Goal: Information Seeking & Learning: Learn about a topic

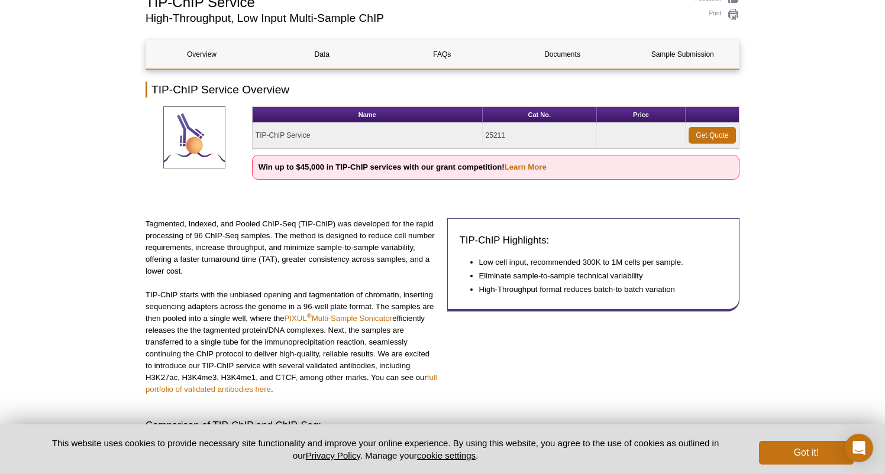
scroll to position [129, 0]
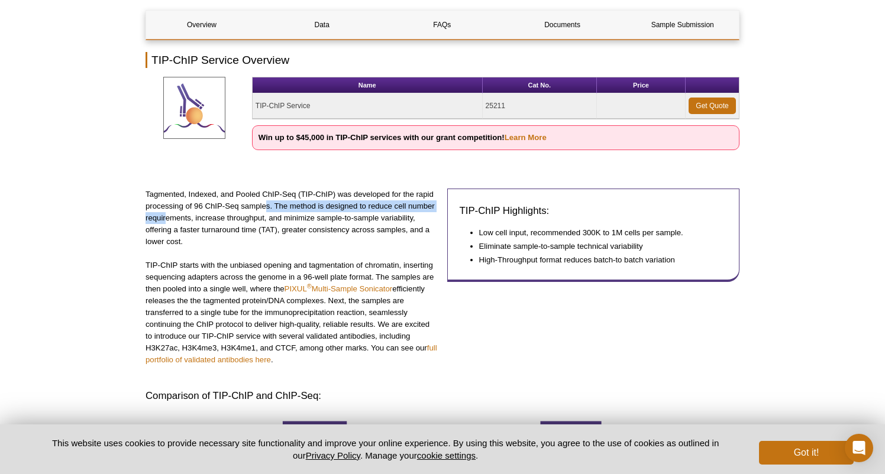
drag, startPoint x: 167, startPoint y: 226, endPoint x: 267, endPoint y: 205, distance: 101.5
click at [267, 205] on p "Tagmented, Indexed, and Pooled ChIP-Seq (TIP-ChIP) was developed for the rapid …" at bounding box center [292, 218] width 293 height 59
click at [242, 218] on p "Tagmented, Indexed, and Pooled ChIP-Seq (TIP-ChIP) was developed for the rapid …" at bounding box center [292, 218] width 293 height 59
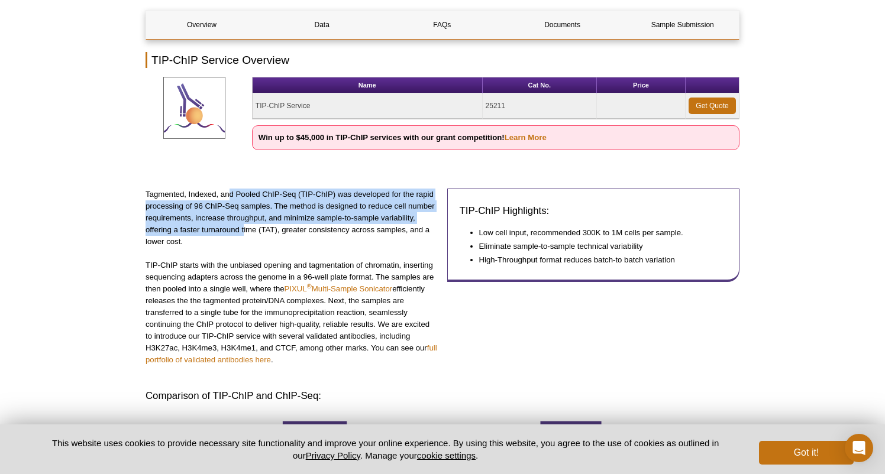
drag, startPoint x: 229, startPoint y: 192, endPoint x: 244, endPoint y: 224, distance: 36.0
click at [244, 225] on p "Tagmented, Indexed, and Pooled ChIP-Seq (TIP-ChIP) was developed for the rapid …" at bounding box center [292, 218] width 293 height 59
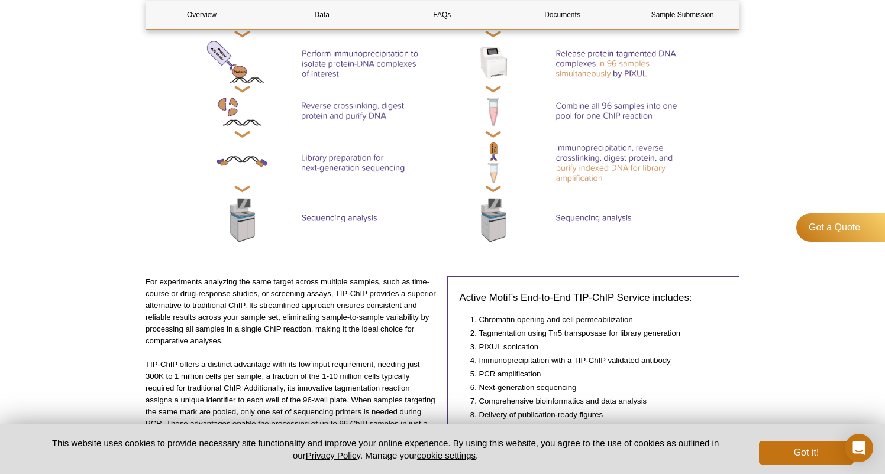
scroll to position [758, 0]
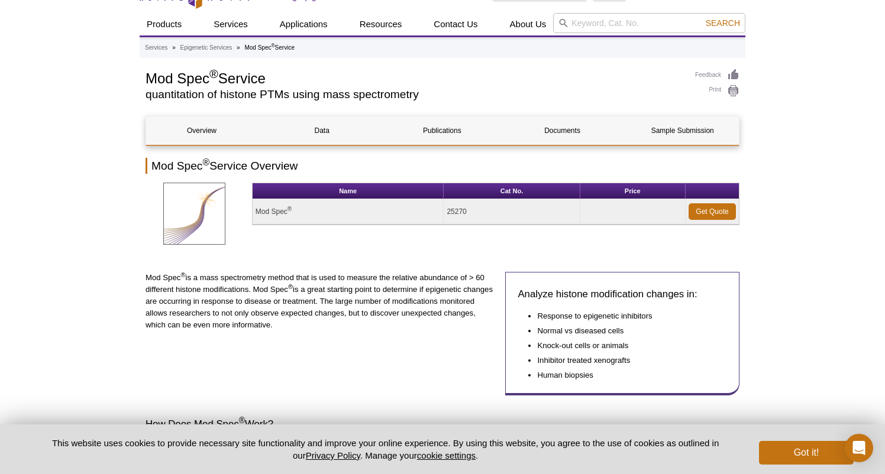
scroll to position [41, 0]
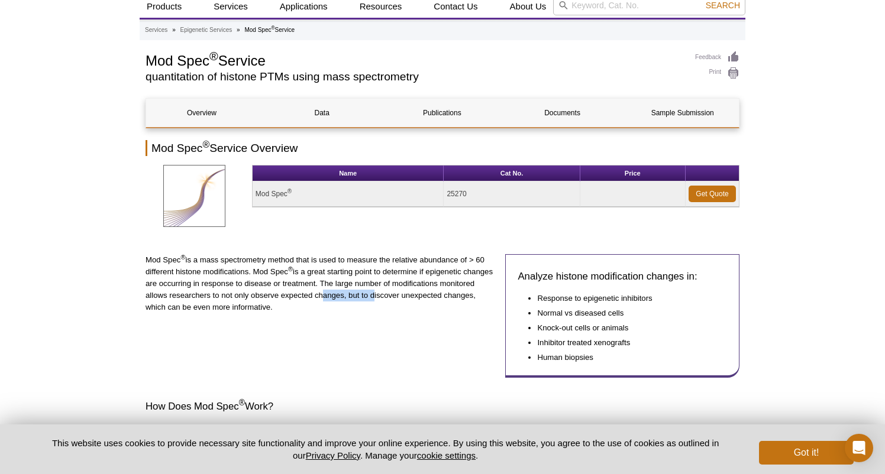
drag, startPoint x: 370, startPoint y: 312, endPoint x: 317, endPoint y: 289, distance: 58.0
click at [317, 290] on p "Mod Spec ® is a mass spectrometry method that is used to measure the relative a…" at bounding box center [321, 283] width 351 height 59
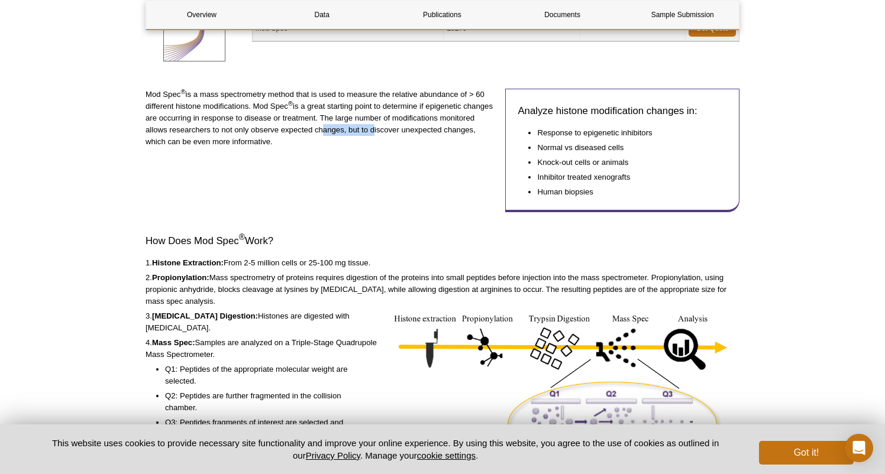
scroll to position [313, 0]
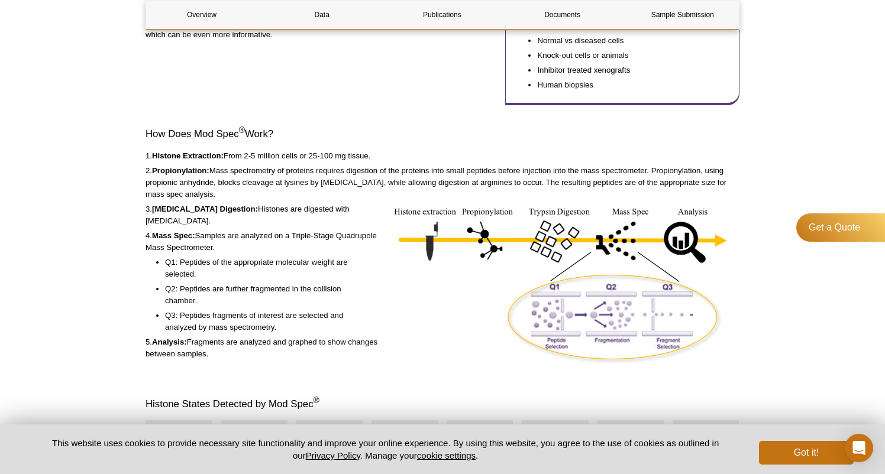
drag, startPoint x: 235, startPoint y: 184, endPoint x: 277, endPoint y: 232, distance: 63.7
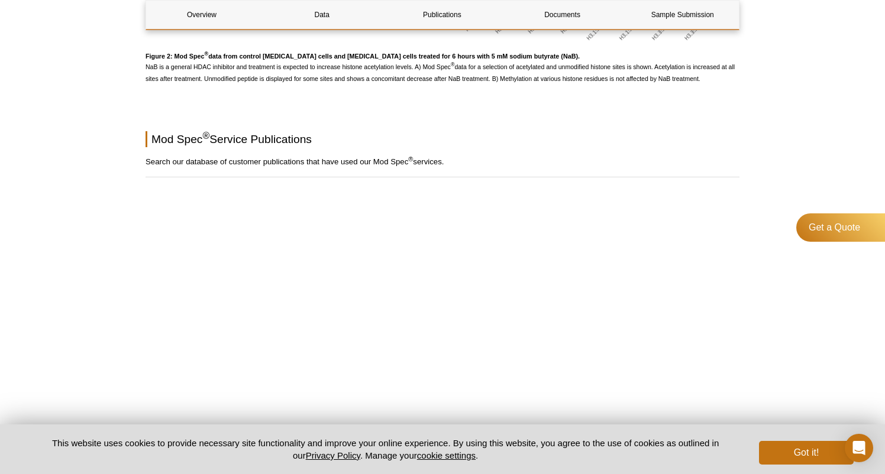
scroll to position [1857, 0]
